Goal: Check status: Check status

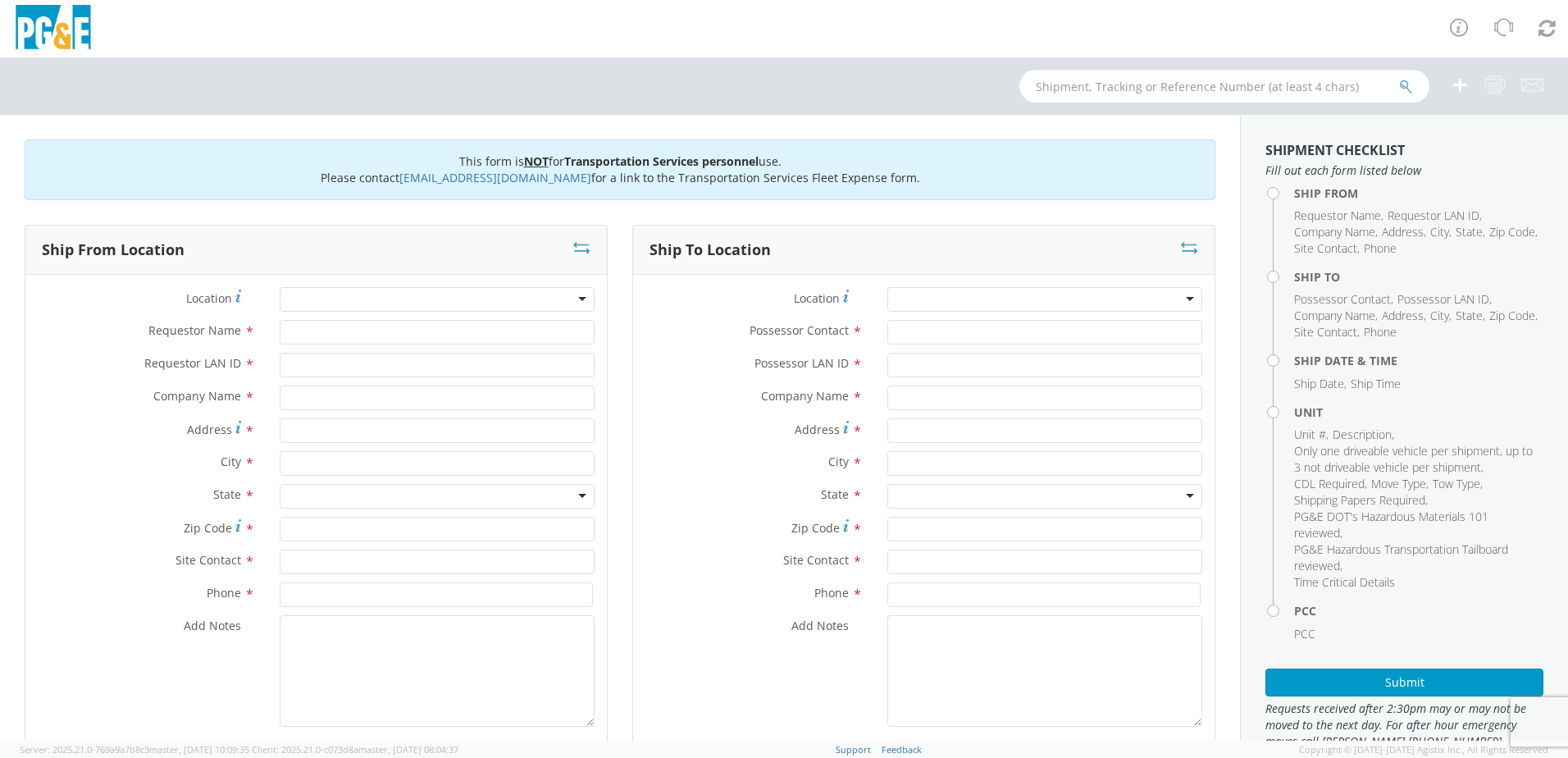
click at [1054, 82] on input "text" at bounding box center [1225, 86] width 410 height 33
type input "b40859"
click at [1400, 78] on button "submit" at bounding box center [1406, 87] width 14 height 20
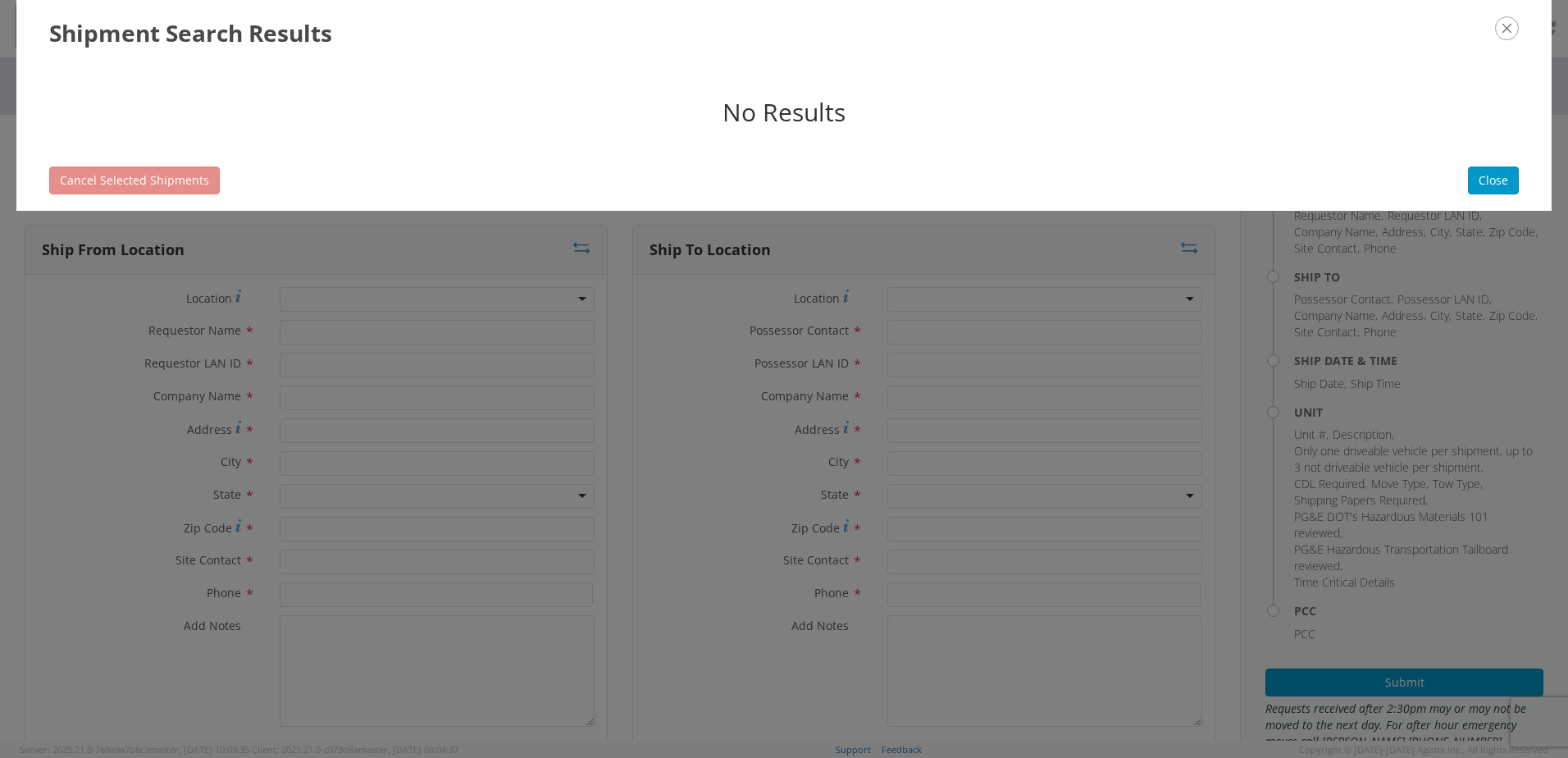
click at [1511, 31] on icon "button" at bounding box center [1507, 27] width 24 height 24
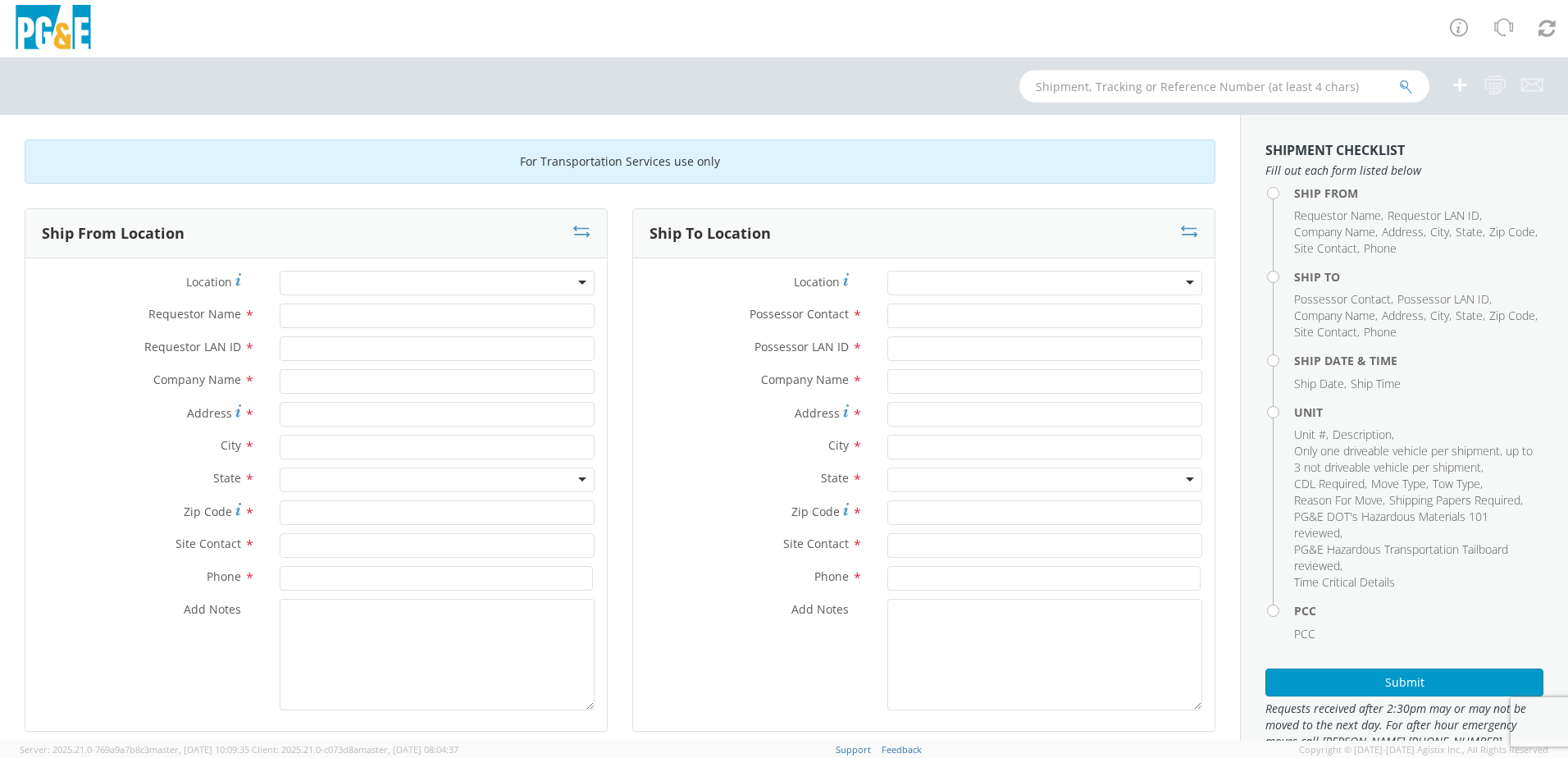
click at [1188, 90] on input "text" at bounding box center [1225, 86] width 410 height 33
type input "b40859"
click at [1400, 78] on button "submit" at bounding box center [1406, 87] width 14 height 20
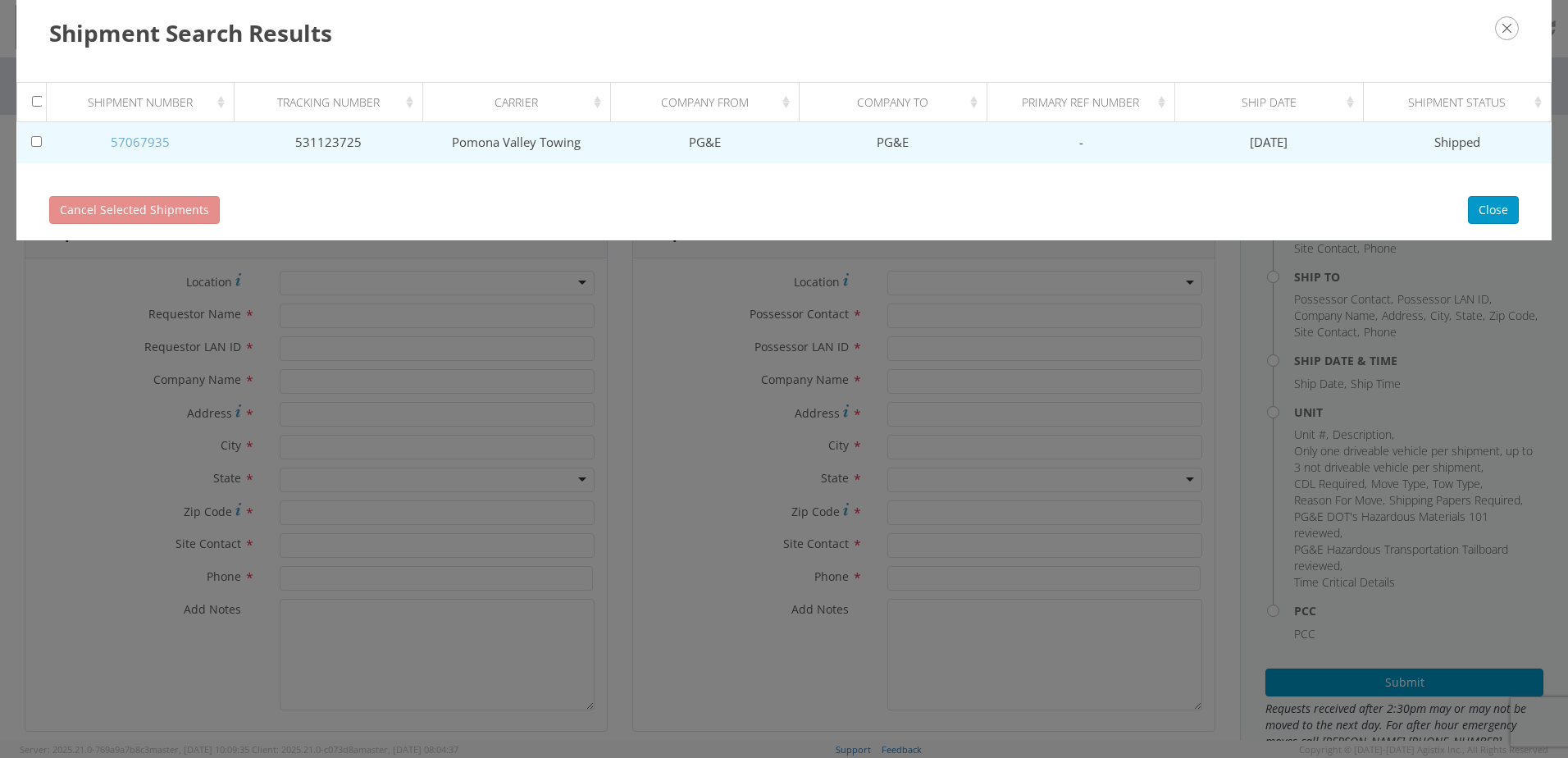
click at [148, 140] on link "57067935" at bounding box center [140, 141] width 59 height 16
